Goal: Information Seeking & Learning: Check status

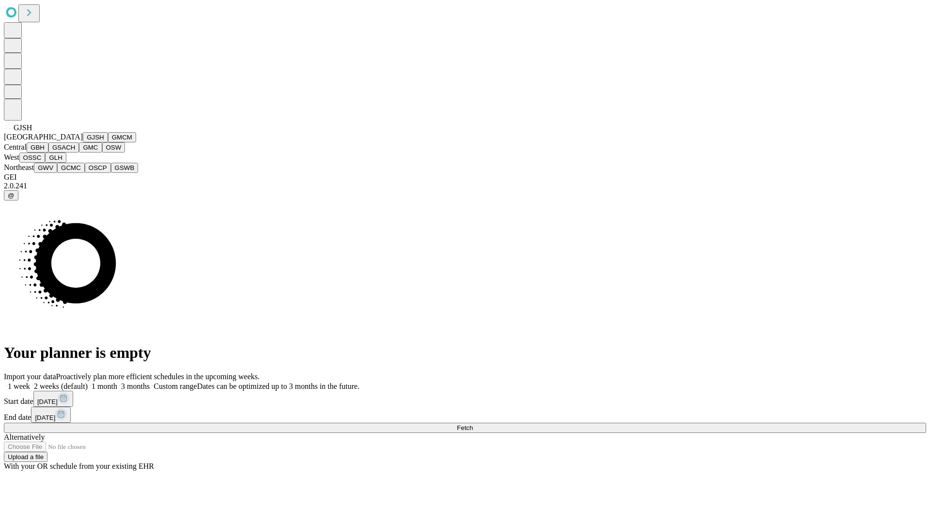
click at [83, 142] on button "GJSH" at bounding box center [95, 137] width 25 height 10
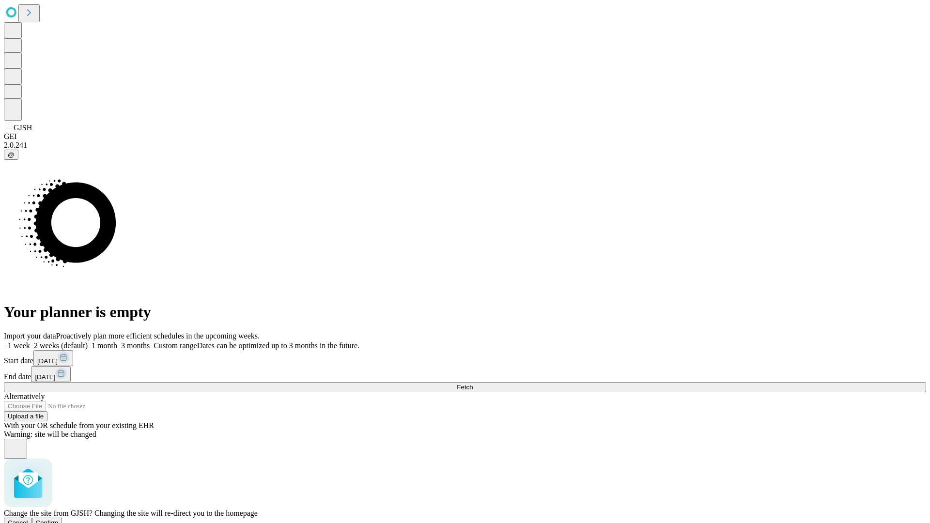
click at [59, 519] on span "Confirm" at bounding box center [47, 522] width 23 height 7
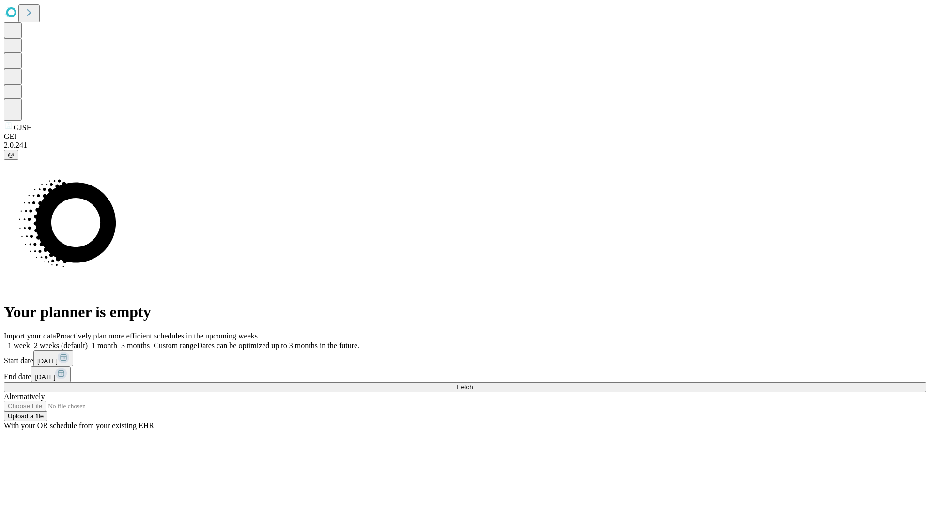
click at [117, 342] on label "1 month" at bounding box center [103, 346] width 30 height 8
click at [473, 384] on span "Fetch" at bounding box center [465, 387] width 16 height 7
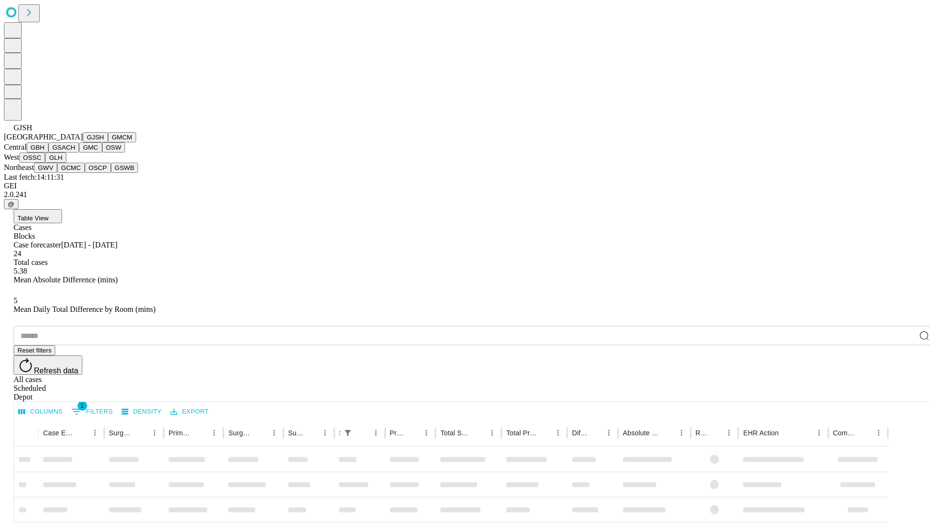
click at [108, 142] on button "GMCM" at bounding box center [122, 137] width 28 height 10
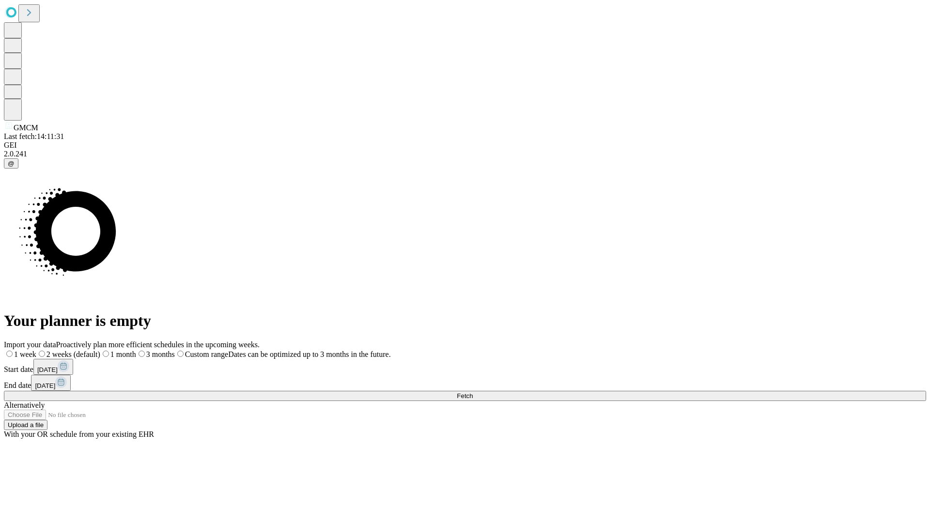
click at [136, 350] on label "1 month" at bounding box center [118, 354] width 36 height 8
click at [473, 393] on span "Fetch" at bounding box center [465, 396] width 16 height 7
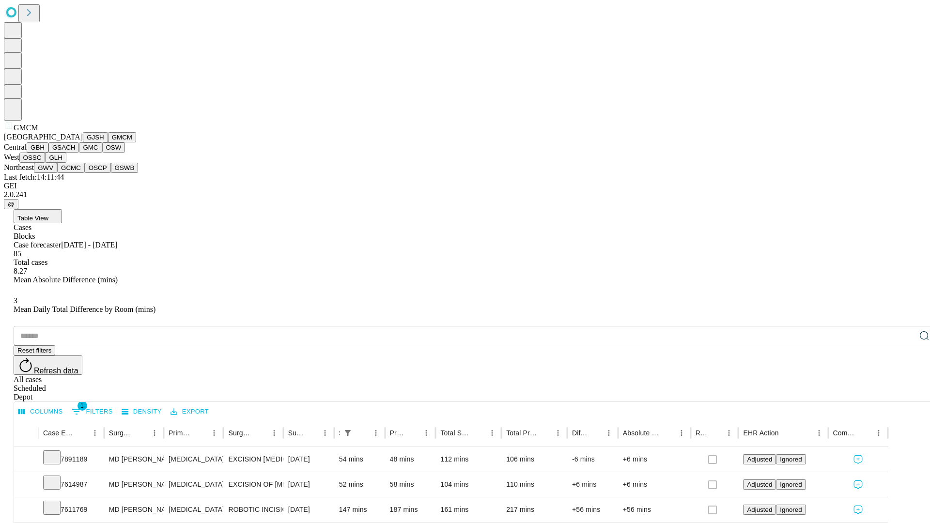
click at [48, 153] on button "GBH" at bounding box center [38, 147] width 22 height 10
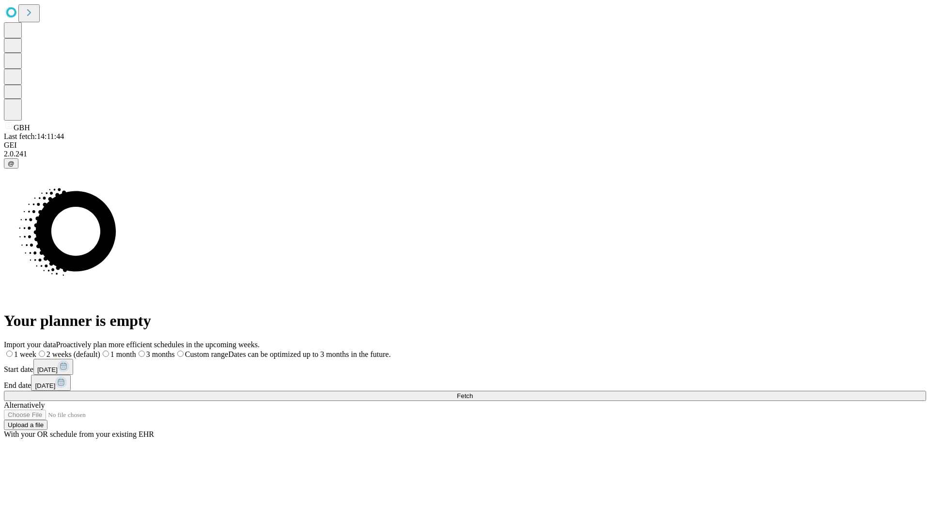
click at [136, 350] on label "1 month" at bounding box center [118, 354] width 36 height 8
click at [473, 393] on span "Fetch" at bounding box center [465, 396] width 16 height 7
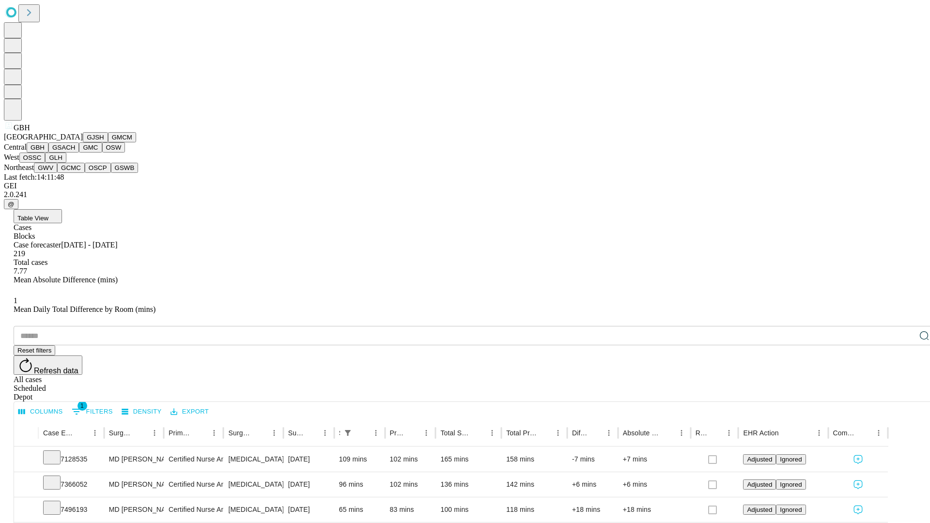
click at [75, 153] on button "GSACH" at bounding box center [63, 147] width 31 height 10
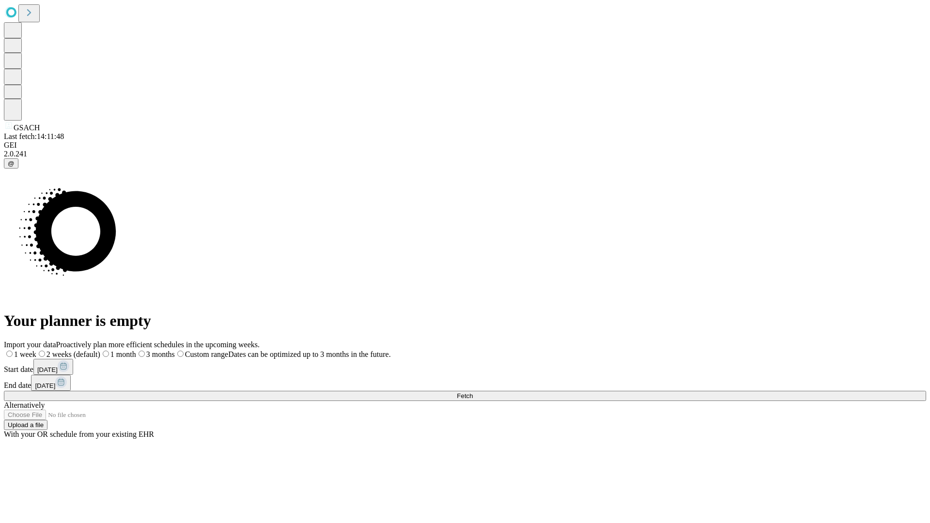
click at [136, 350] on label "1 month" at bounding box center [118, 354] width 36 height 8
click at [473, 393] on span "Fetch" at bounding box center [465, 396] width 16 height 7
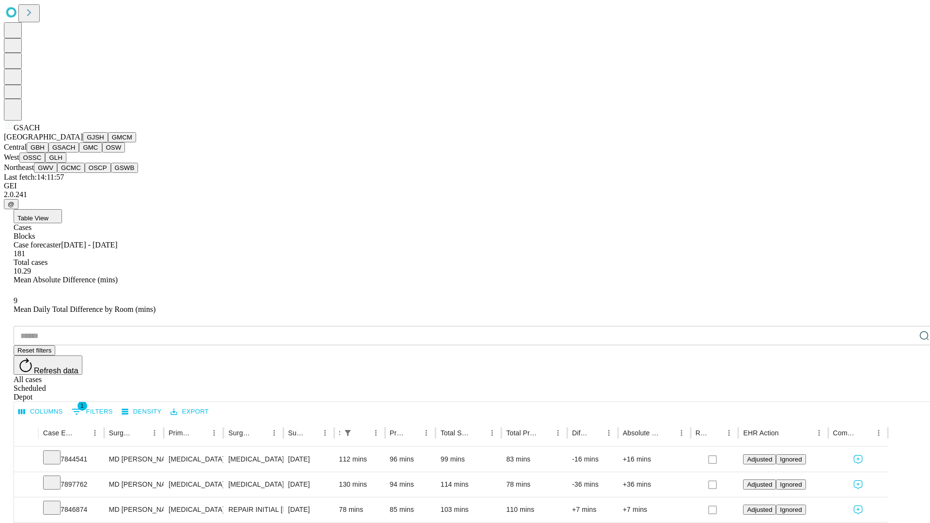
click at [79, 153] on button "GMC" at bounding box center [90, 147] width 23 height 10
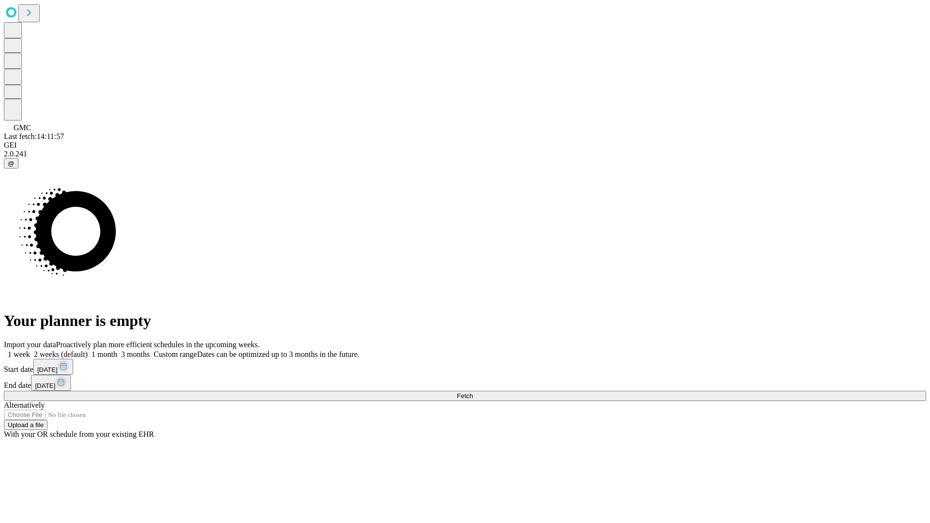
click at [117, 350] on label "1 month" at bounding box center [103, 354] width 30 height 8
click at [473, 393] on span "Fetch" at bounding box center [465, 396] width 16 height 7
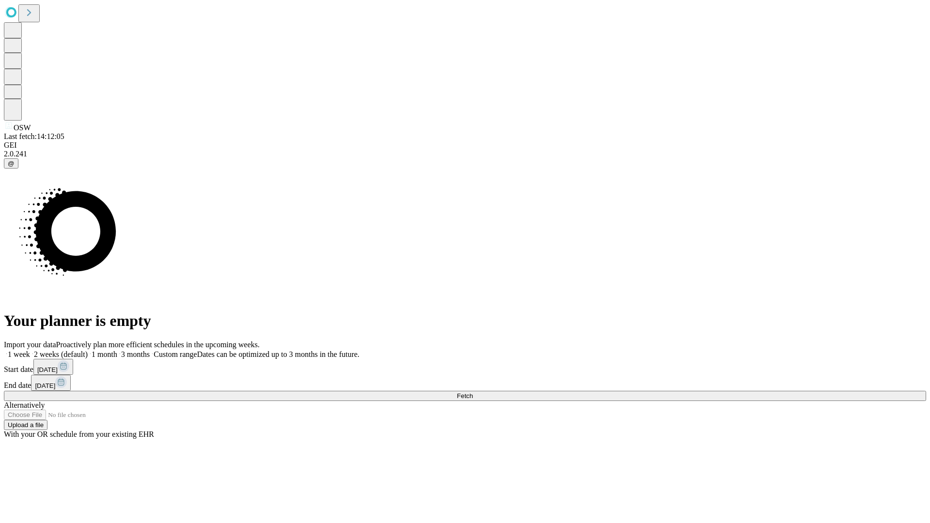
click at [117, 350] on label "1 month" at bounding box center [103, 354] width 30 height 8
click at [473, 393] on span "Fetch" at bounding box center [465, 396] width 16 height 7
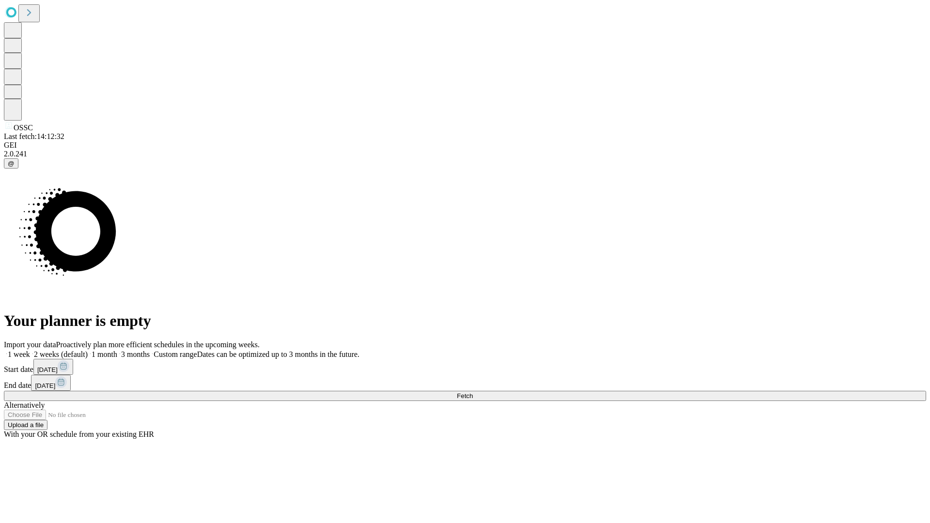
click at [117, 350] on label "1 month" at bounding box center [103, 354] width 30 height 8
click at [473, 393] on span "Fetch" at bounding box center [465, 396] width 16 height 7
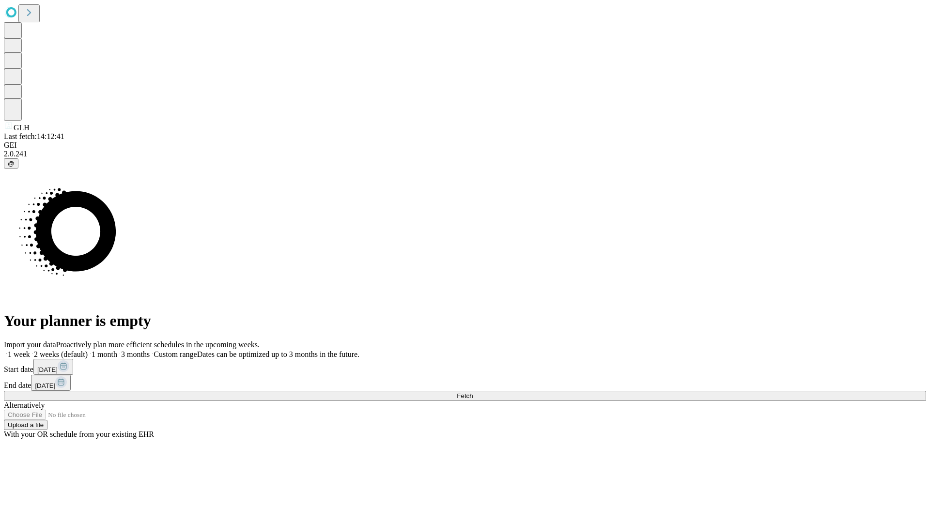
click at [117, 350] on label "1 month" at bounding box center [103, 354] width 30 height 8
click at [473, 393] on span "Fetch" at bounding box center [465, 396] width 16 height 7
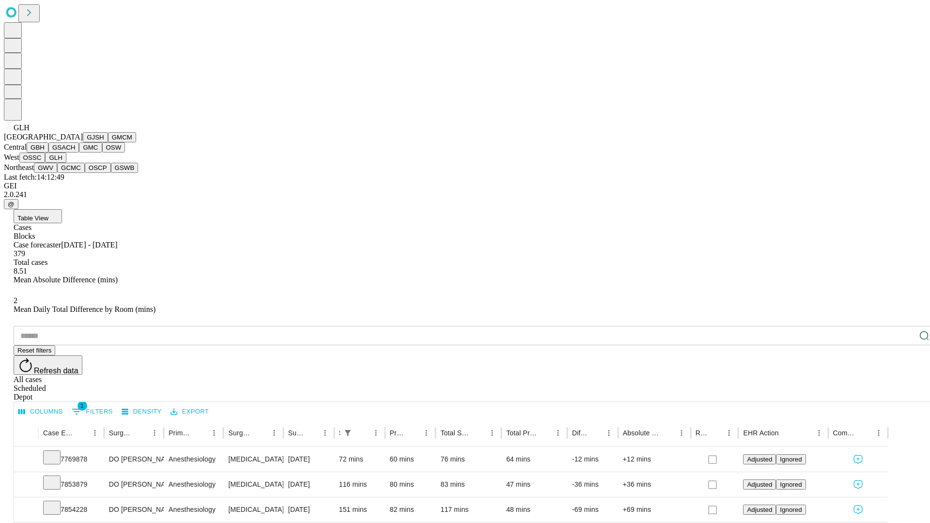
click at [57, 173] on button "GWV" at bounding box center [45, 168] width 23 height 10
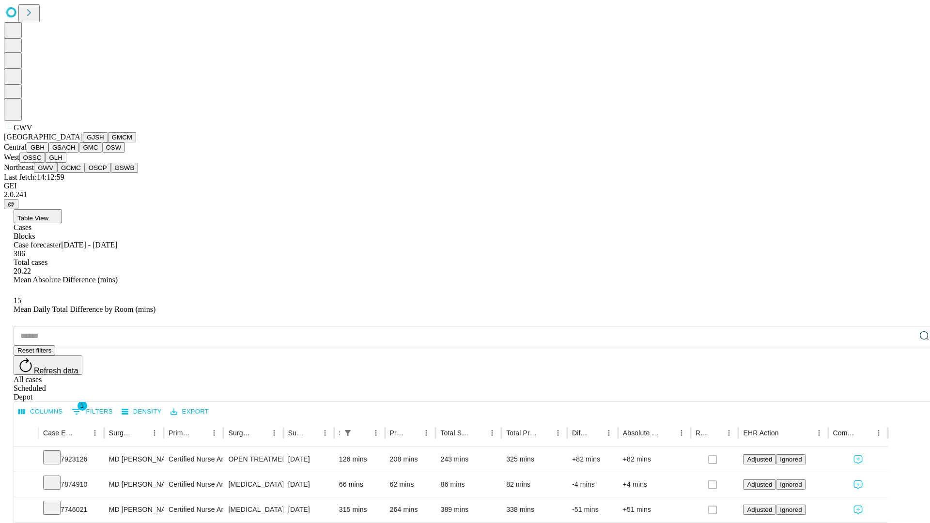
click at [75, 173] on button "GCMC" at bounding box center [71, 168] width 28 height 10
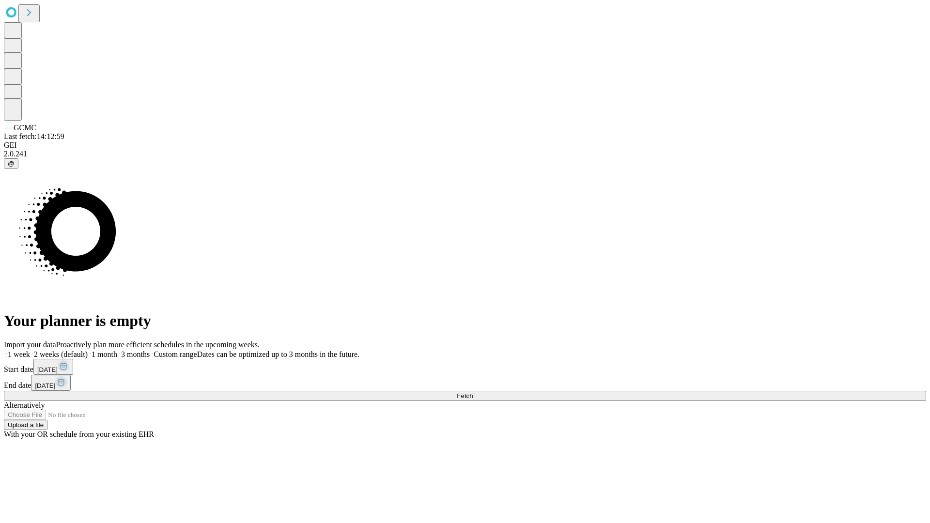
click at [117, 350] on label "1 month" at bounding box center [103, 354] width 30 height 8
click at [473, 393] on span "Fetch" at bounding box center [465, 396] width 16 height 7
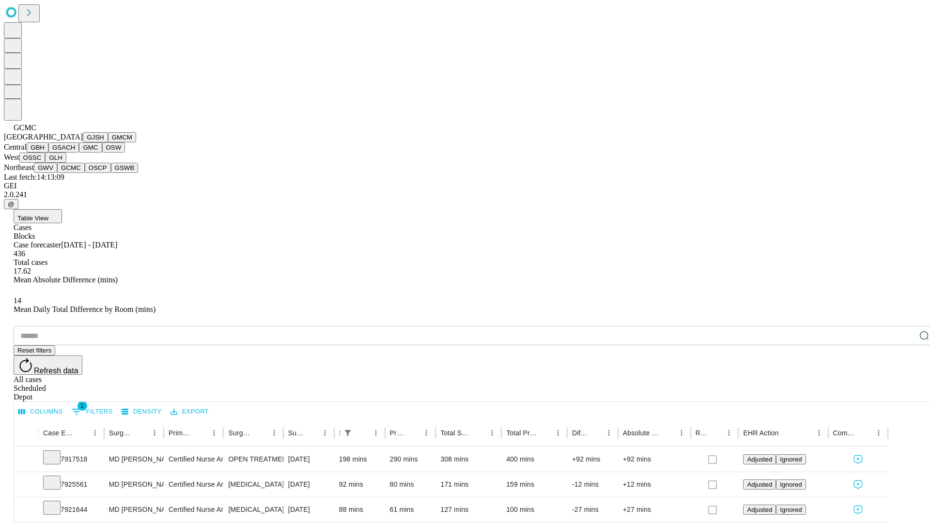
click at [85, 173] on button "OSCP" at bounding box center [98, 168] width 26 height 10
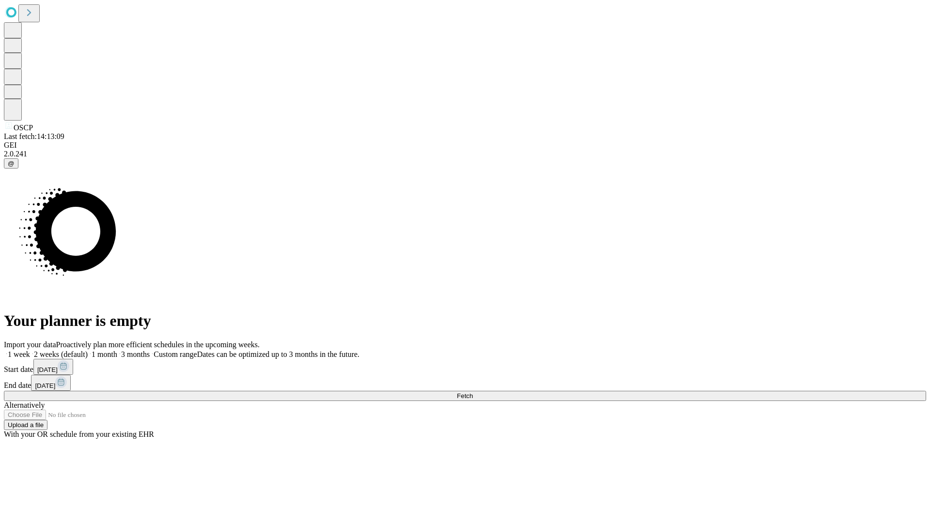
click at [117, 350] on label "1 month" at bounding box center [103, 354] width 30 height 8
click at [473, 393] on span "Fetch" at bounding box center [465, 396] width 16 height 7
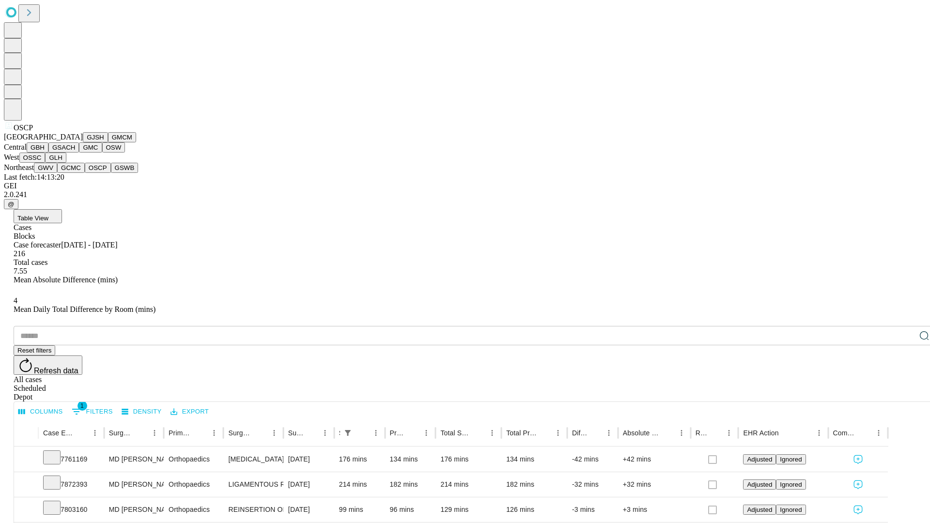
click at [111, 173] on button "GSWB" at bounding box center [125, 168] width 28 height 10
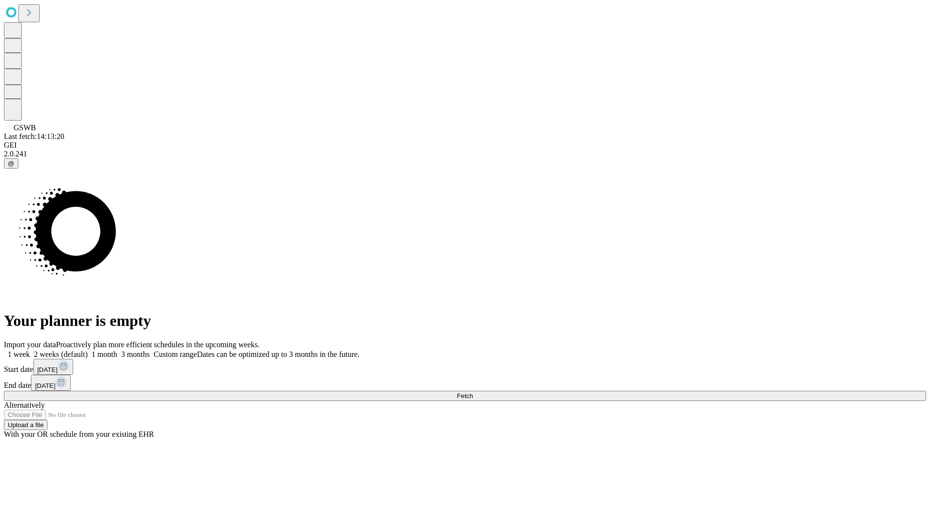
click at [117, 350] on label "1 month" at bounding box center [103, 354] width 30 height 8
click at [473, 393] on span "Fetch" at bounding box center [465, 396] width 16 height 7
